Goal: Transaction & Acquisition: Purchase product/service

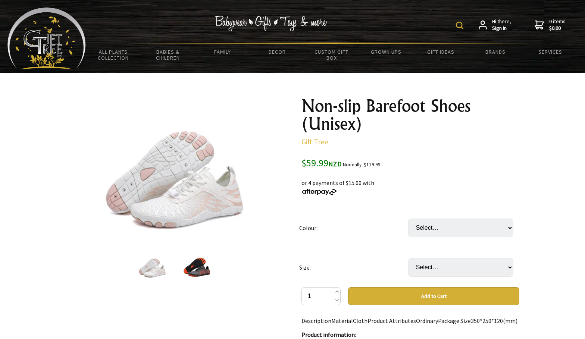
click at [454, 28] on div "Hi there, Sign in 0 items $0.00" at bounding box center [332, 24] width 492 height 35
click at [456, 28] on div "Hi there, Sign in 0 items $0.00" at bounding box center [332, 24] width 492 height 35
click at [460, 27] on img at bounding box center [459, 25] width 7 height 7
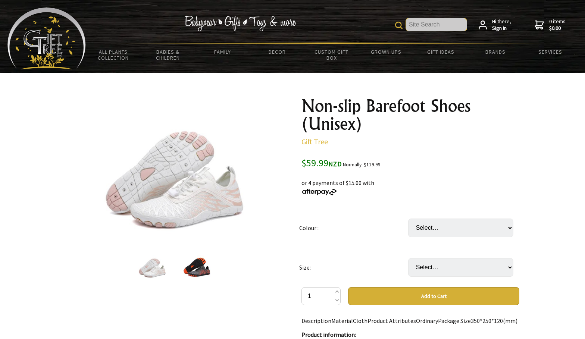
paste input "Barefoot"
type input "Barefoot"
click at [398, 25] on img at bounding box center [398, 25] width 7 height 7
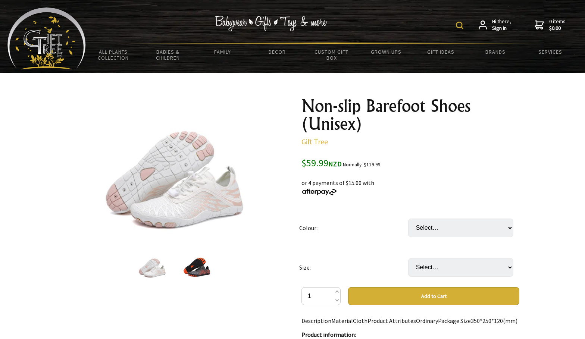
click at [461, 26] on img at bounding box center [459, 25] width 7 height 7
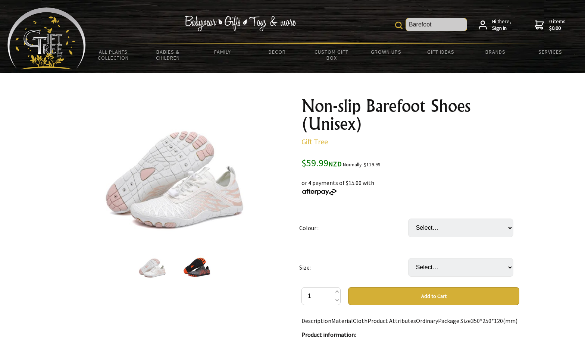
click at [436, 28] on input "Barefoot" at bounding box center [436, 24] width 61 height 13
click at [398, 26] on img at bounding box center [398, 25] width 7 height 7
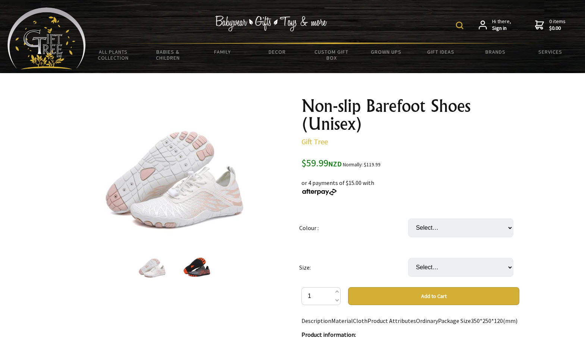
click at [469, 29] on nav "Hi there, Sign in 0 items $0.00" at bounding box center [522, 24] width 111 height 13
click at [459, 25] on img at bounding box center [459, 25] width 7 height 7
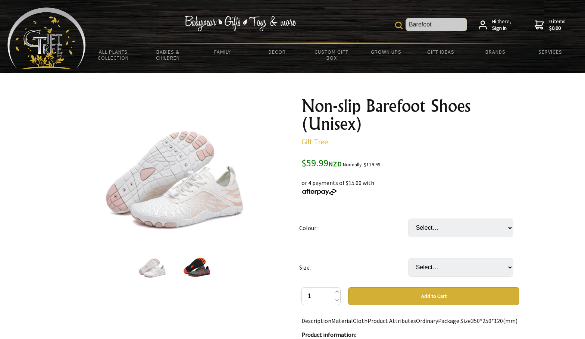
click at [447, 23] on input "Barefoot" at bounding box center [436, 24] width 61 height 13
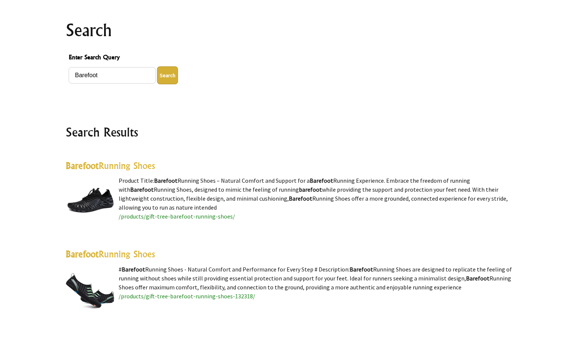
scroll to position [187, 0]
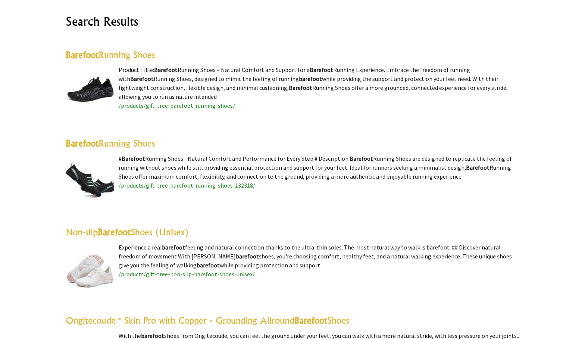
click at [127, 231] on highlight "Barefoot" at bounding box center [114, 232] width 33 height 11
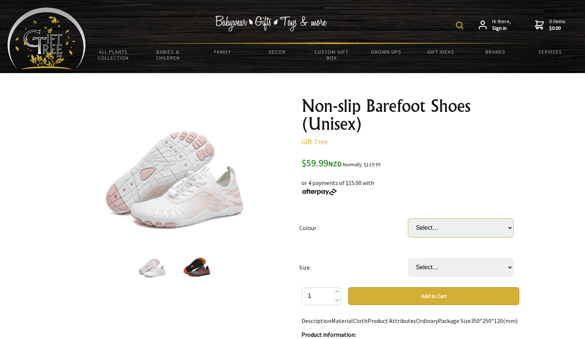
click at [443, 222] on select "Select… Blue Black Pink White" at bounding box center [460, 228] width 105 height 19
select select "Pink"
click at [408, 219] on select "Select… Blue Black Pink White" at bounding box center [460, 228] width 105 height 19
click at [442, 264] on select "Select… [DEMOGRAPHIC_DATA] Women 6 - US Men 4 [DEMOGRAPHIC_DATA] Women 7 - US M…" at bounding box center [460, 267] width 105 height 19
